Goal: Entertainment & Leisure: Browse casually

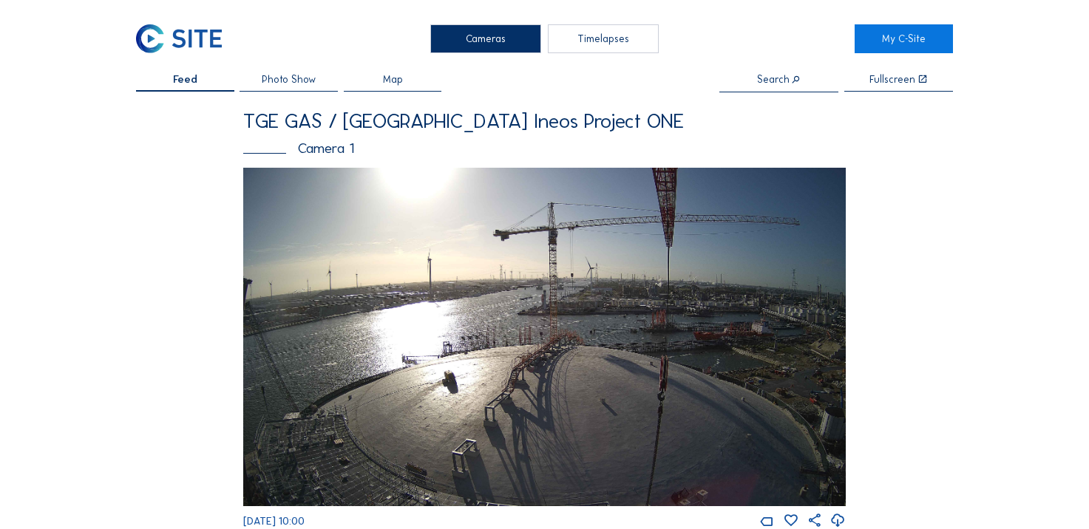
scroll to position [414, 0]
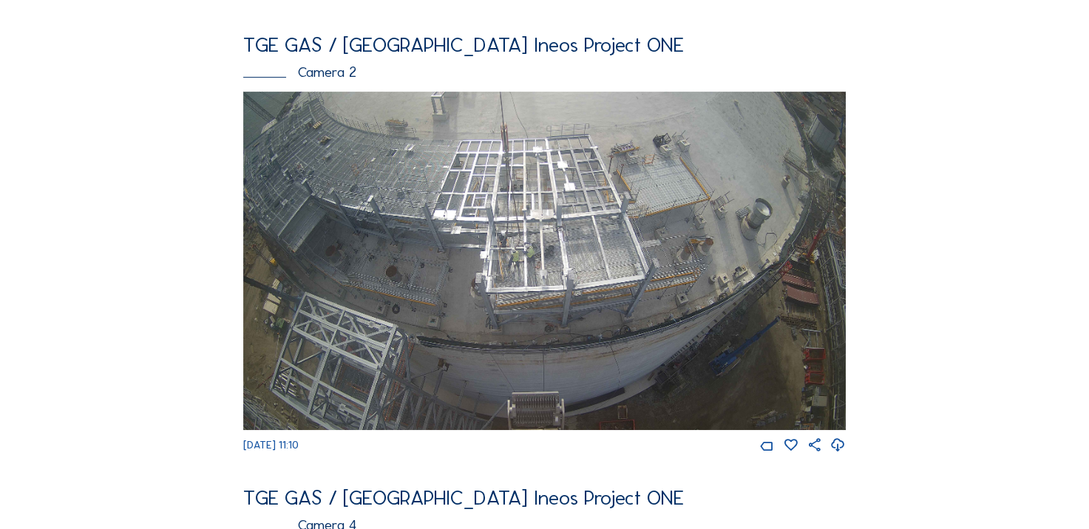
scroll to position [503, 0]
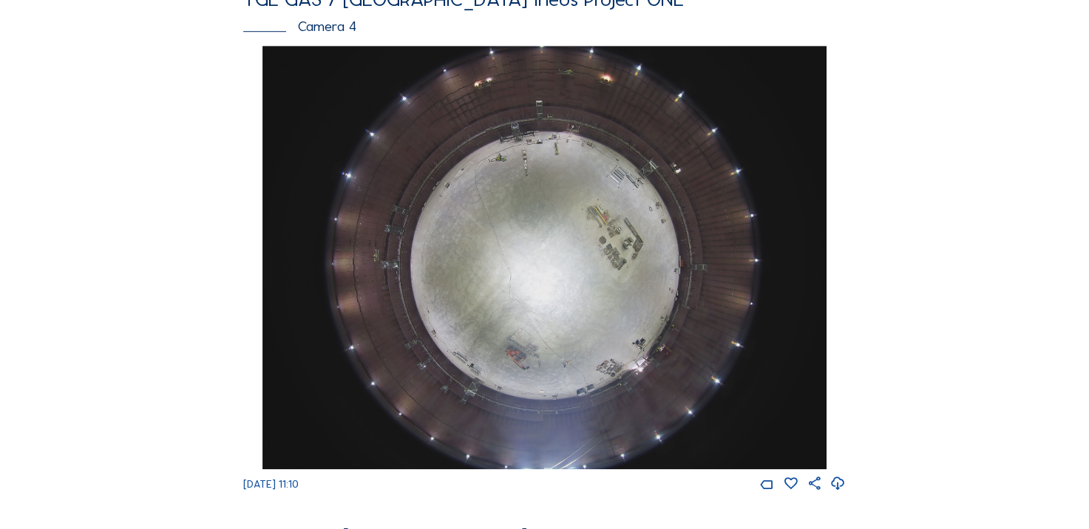
scroll to position [1035, 0]
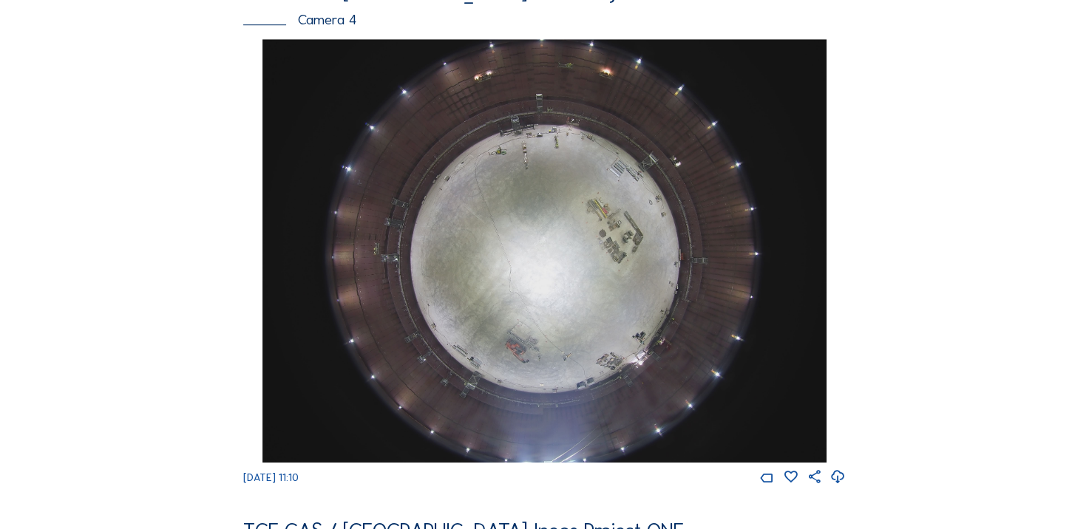
click at [82, 241] on div "Cameras Timelapses My C-Site Feed Photo Show Map Search Fullscreen TGE GAS / An…" at bounding box center [544, 243] width 1089 height 2557
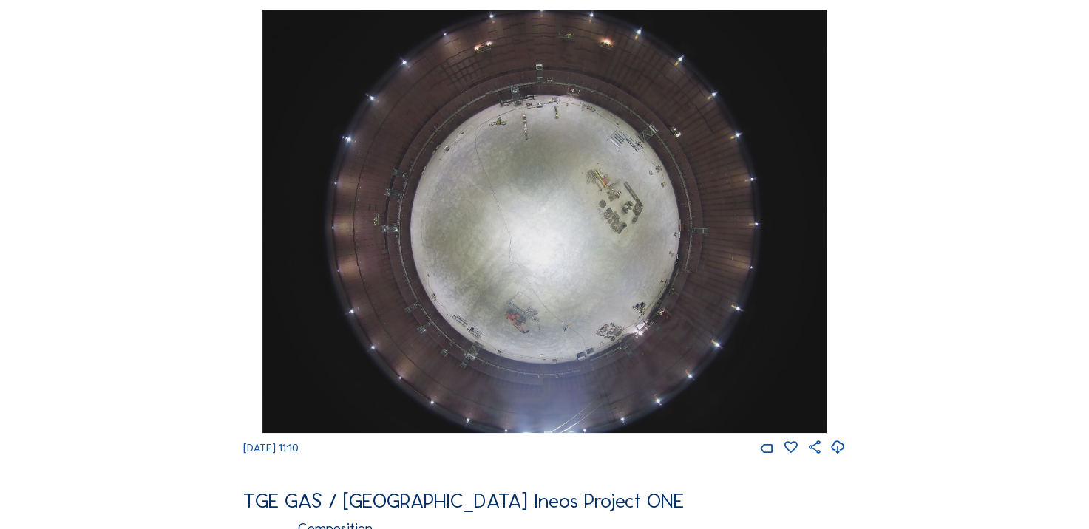
scroll to position [1094, 0]
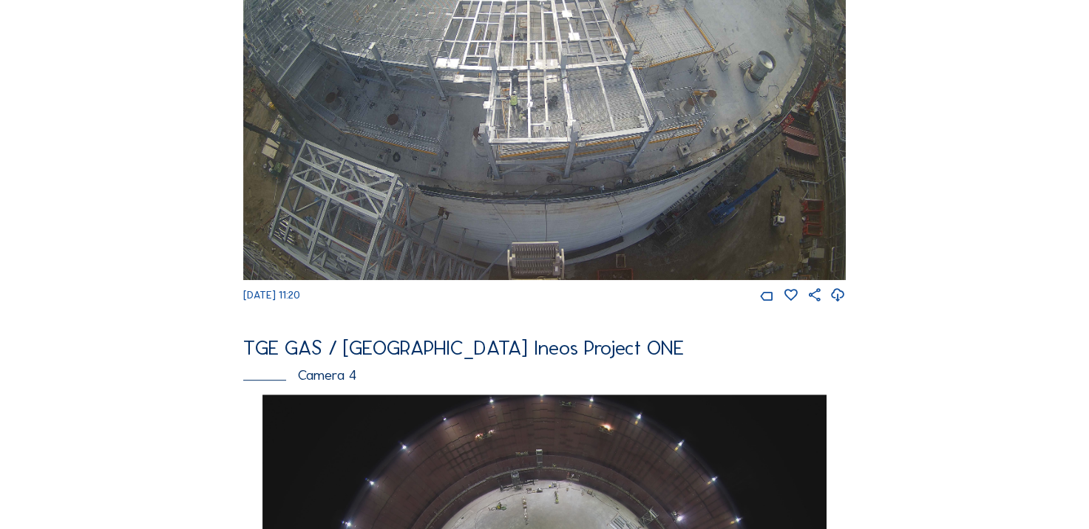
scroll to position [680, 0]
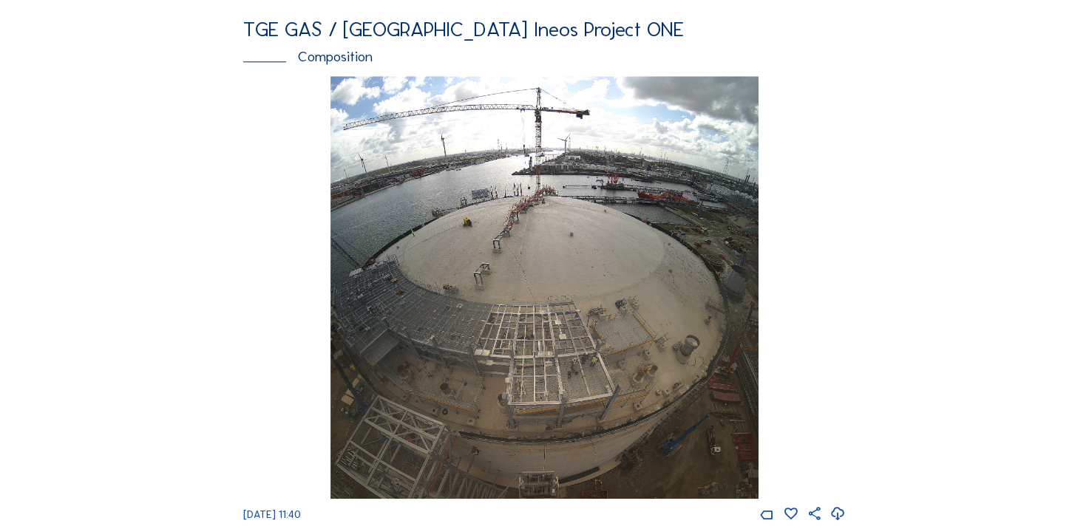
scroll to position [1537, 0]
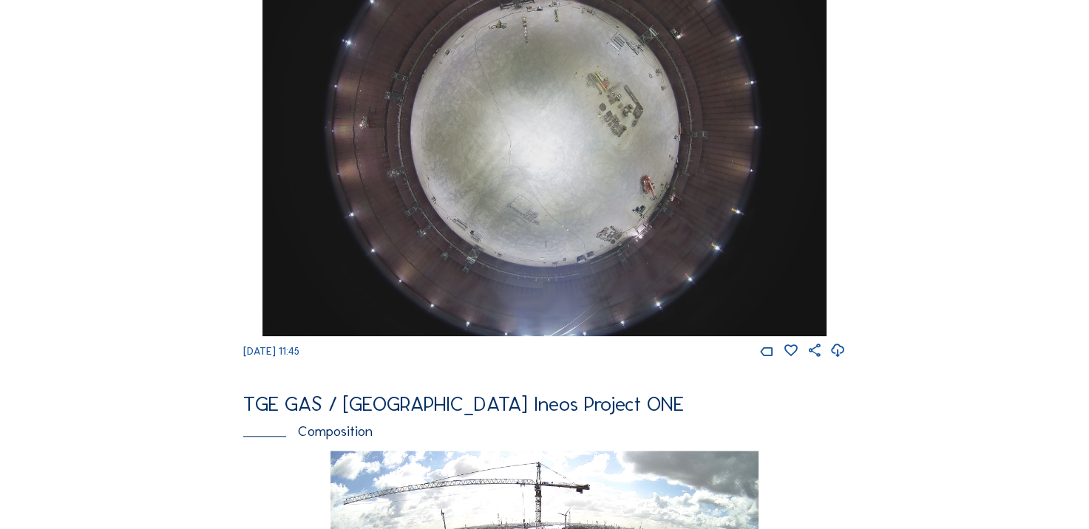
scroll to position [1153, 0]
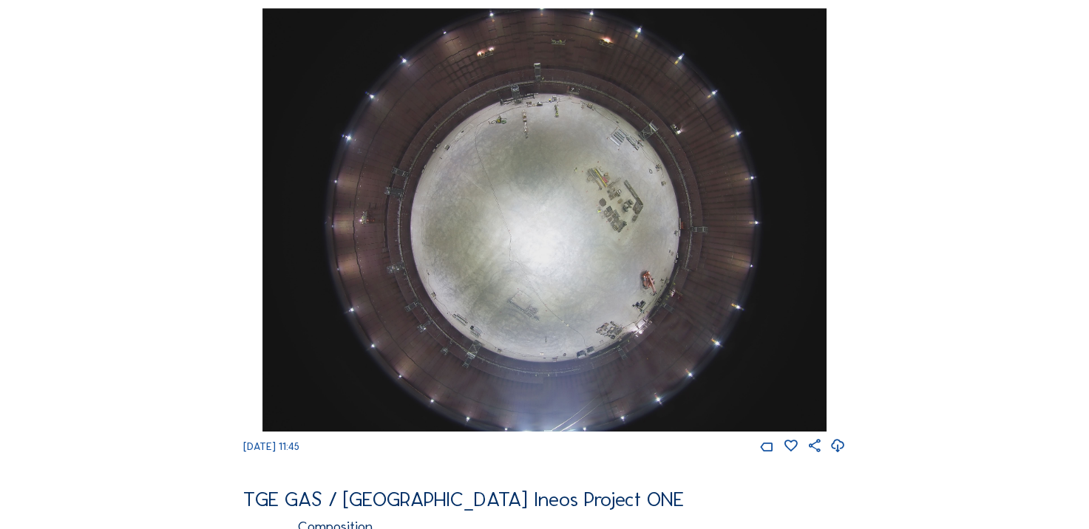
scroll to position [1064, 0]
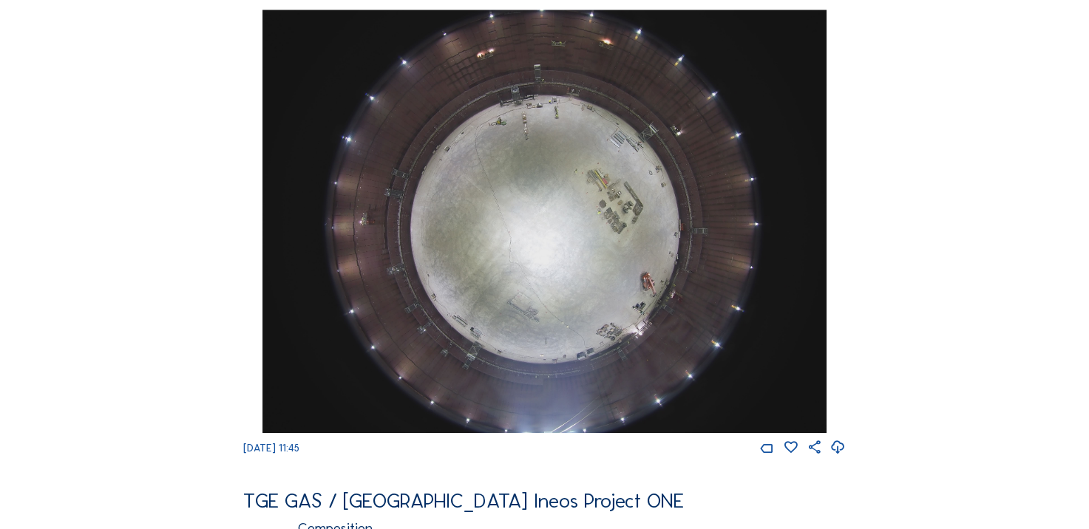
click at [838, 458] on icon at bounding box center [838, 447] width 16 height 19
click at [167, 429] on div "Feed Photo Show Map Search Fullscreen TGE GAS / Antwerpen Ineos Project ONE Cam…" at bounding box center [544, 2] width 817 height 1984
click at [172, 171] on div "Feed Photo Show Map Search Fullscreen TGE GAS / Antwerpen Ineos Project ONE Cam…" at bounding box center [544, 2] width 817 height 1984
click at [183, 328] on div "Feed Photo Show Map Search Fullscreen TGE GAS / Antwerpen Ineos Project ONE Cam…" at bounding box center [544, 2] width 817 height 1984
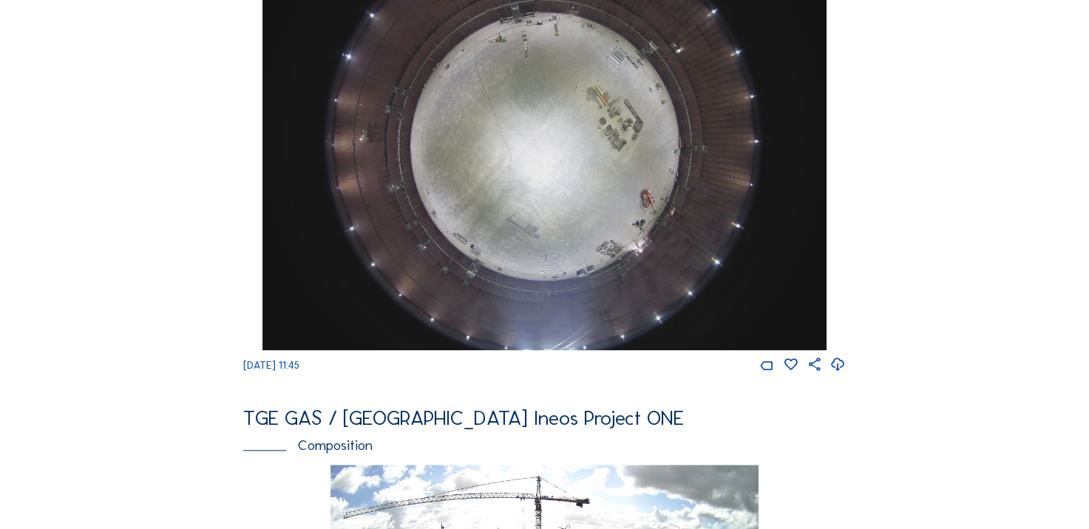
scroll to position [1153, 0]
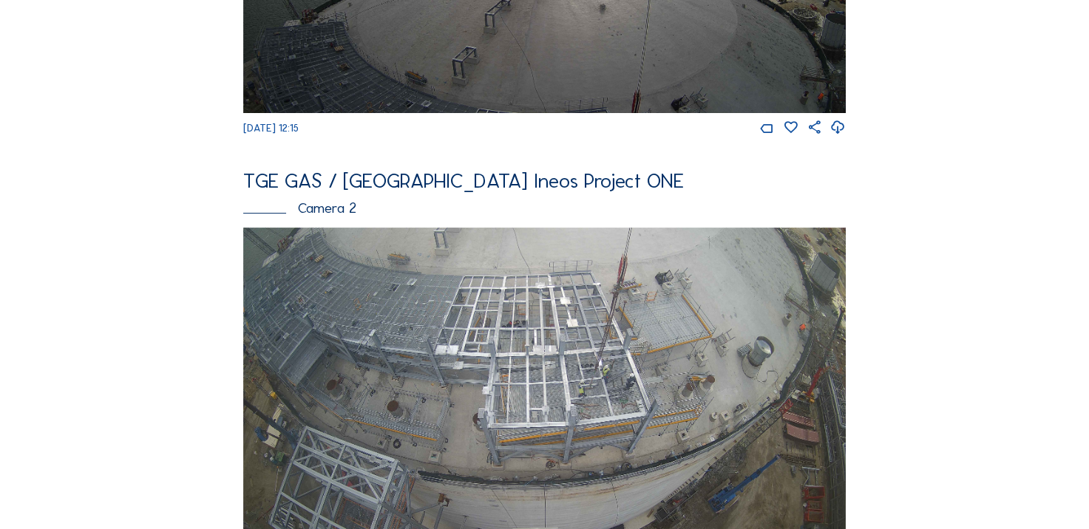
scroll to position [414, 0]
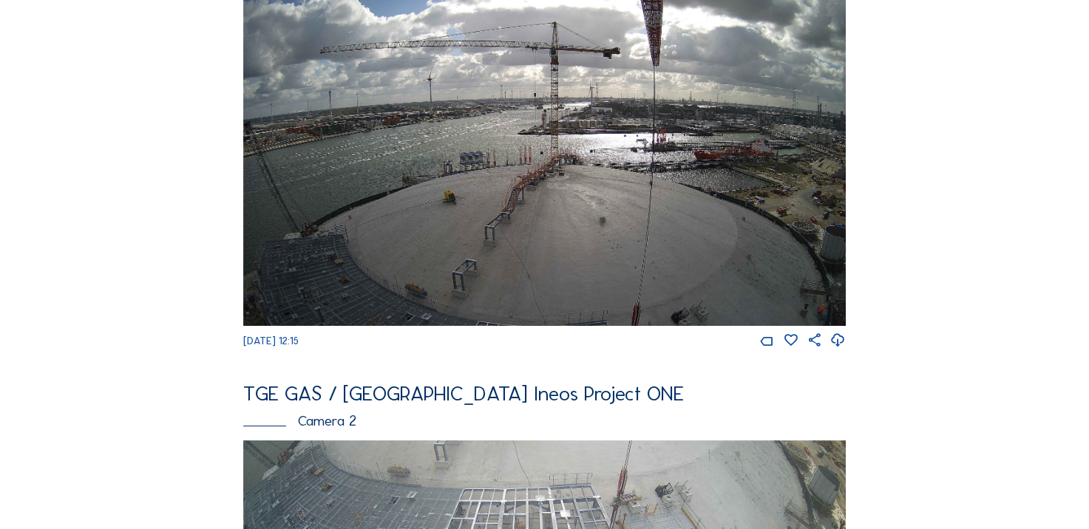
scroll to position [177, 0]
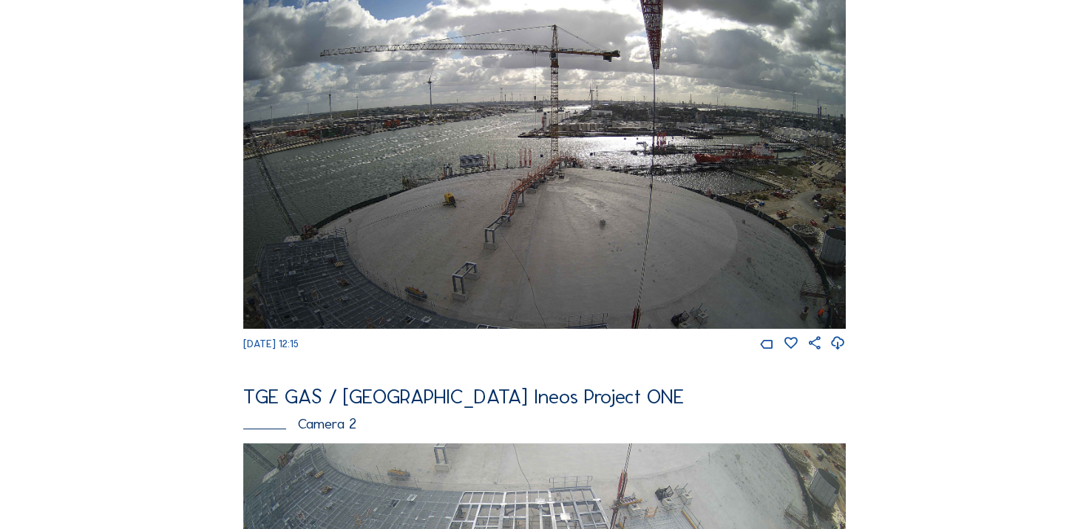
click at [844, 353] on icon at bounding box center [838, 343] width 16 height 19
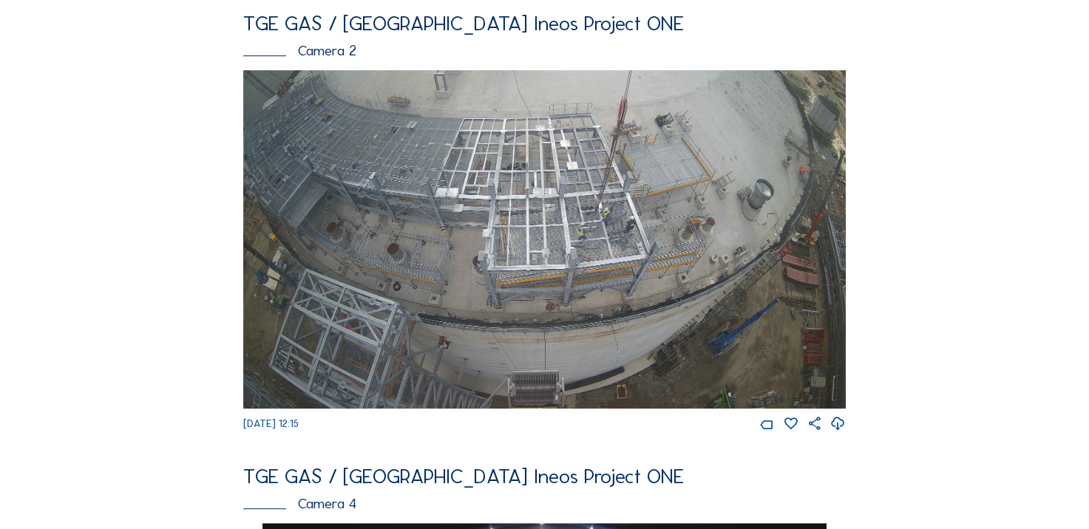
scroll to position [532, 0]
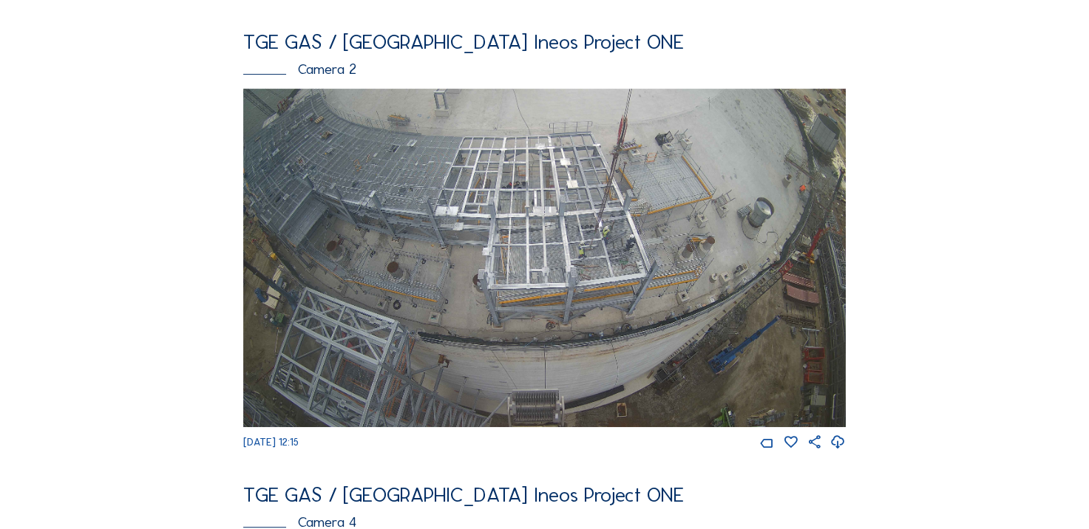
click at [175, 272] on div "Feed Photo Show Map Search Fullscreen TGE GAS / [GEOGRAPHIC_DATA] Ineos Project…" at bounding box center [544, 534] width 817 height 1984
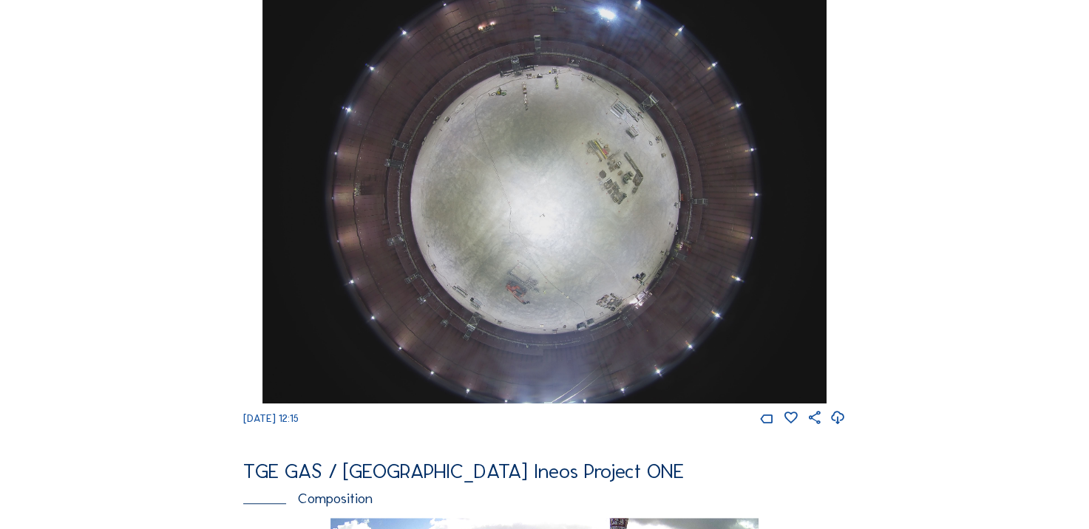
scroll to position [1183, 0]
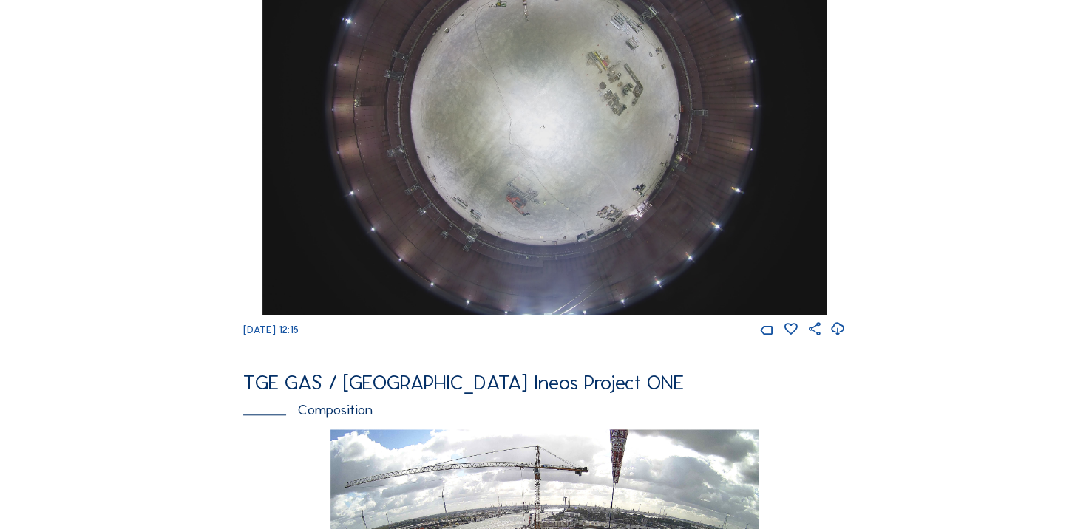
click at [834, 339] on icon at bounding box center [838, 329] width 16 height 19
click at [83, 313] on div "Cameras Timelapses My C-Site Feed Photo Show Map Search Fullscreen TGE GAS / [G…" at bounding box center [544, 95] width 1089 height 2557
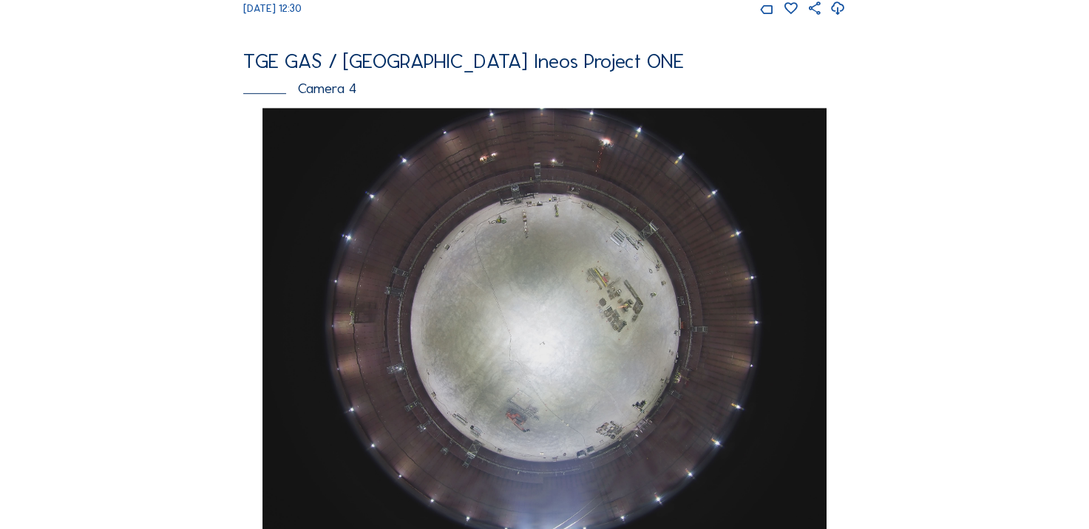
scroll to position [1124, 0]
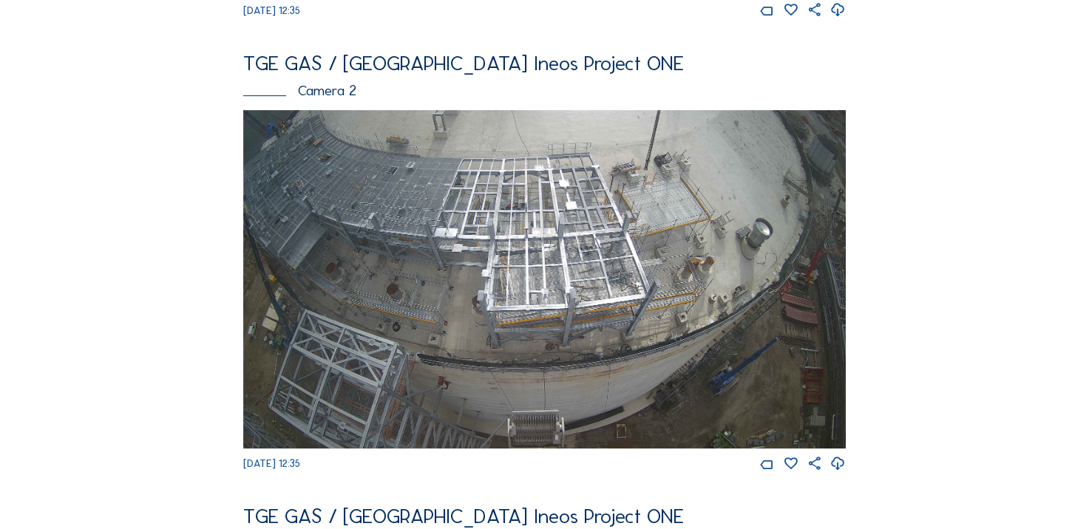
scroll to position [503, 0]
